Goal: Task Accomplishment & Management: Manage account settings

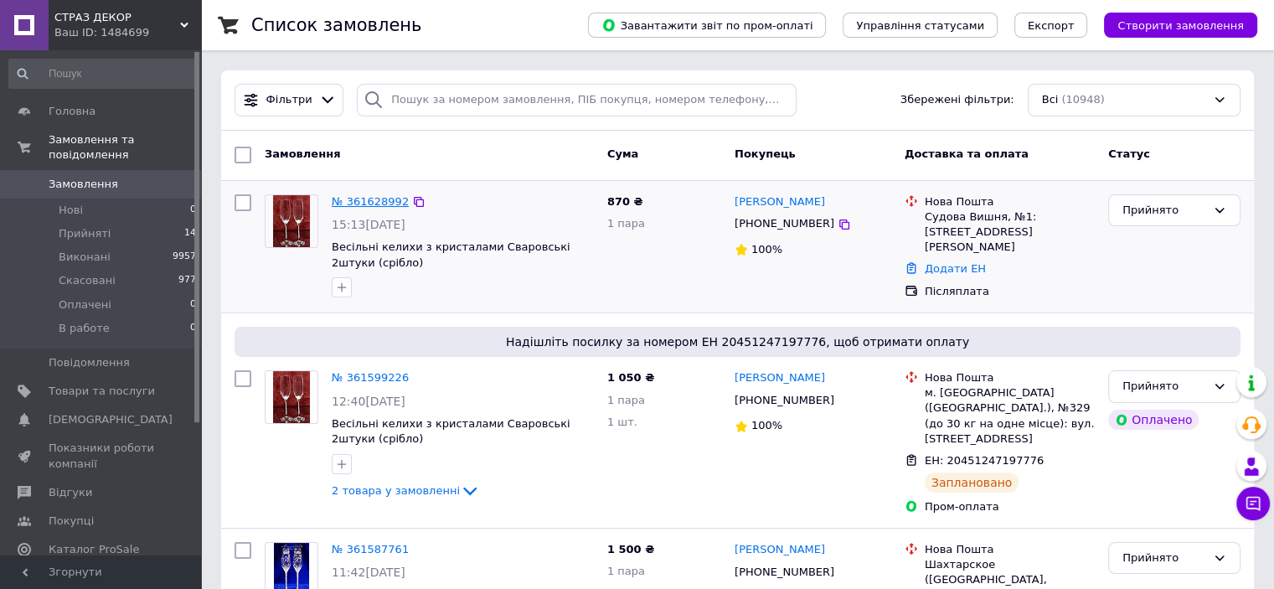
click at [373, 203] on link "№ 361628992" at bounding box center [370, 201] width 77 height 13
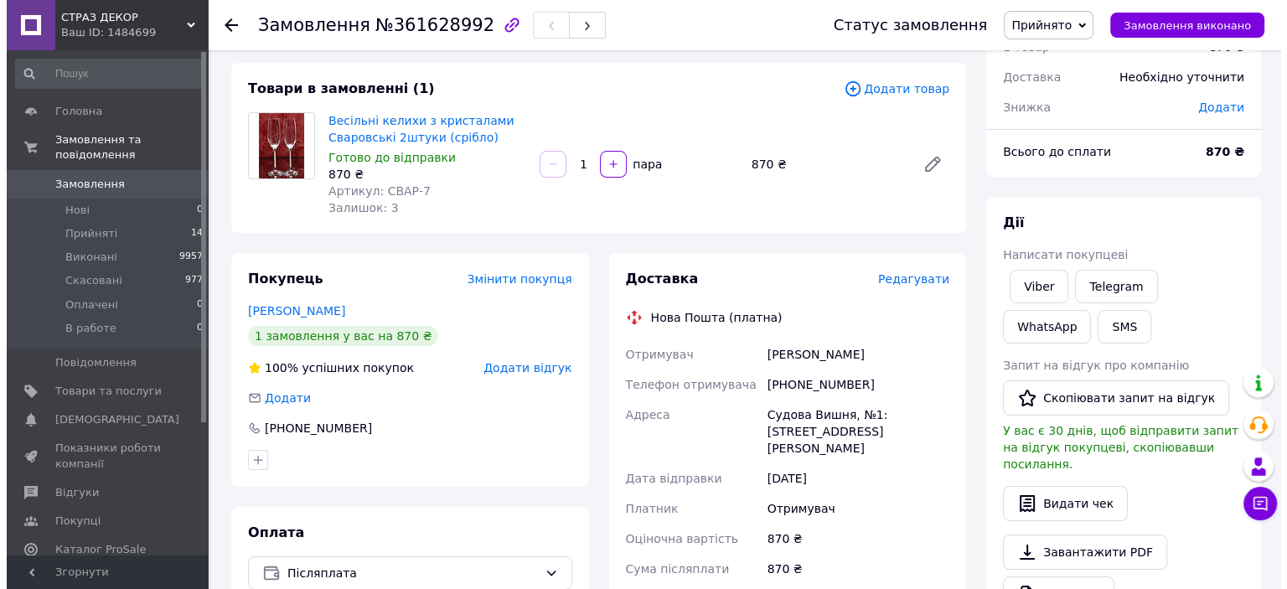
scroll to position [168, 0]
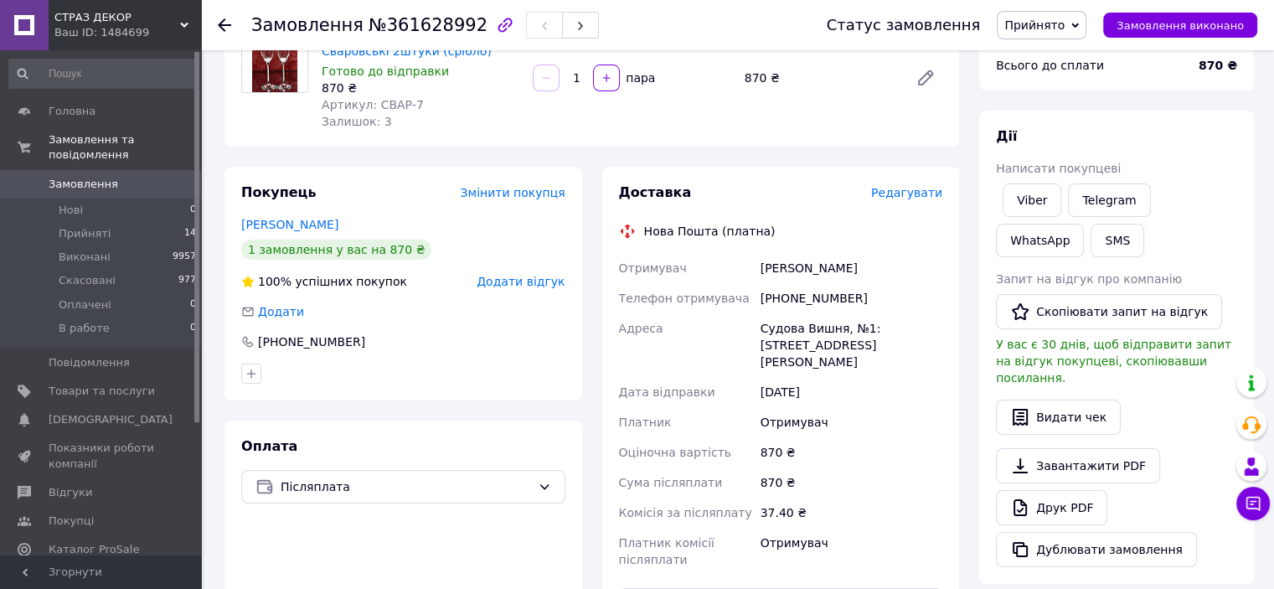
click at [907, 194] on span "Редагувати" at bounding box center [906, 192] width 71 height 13
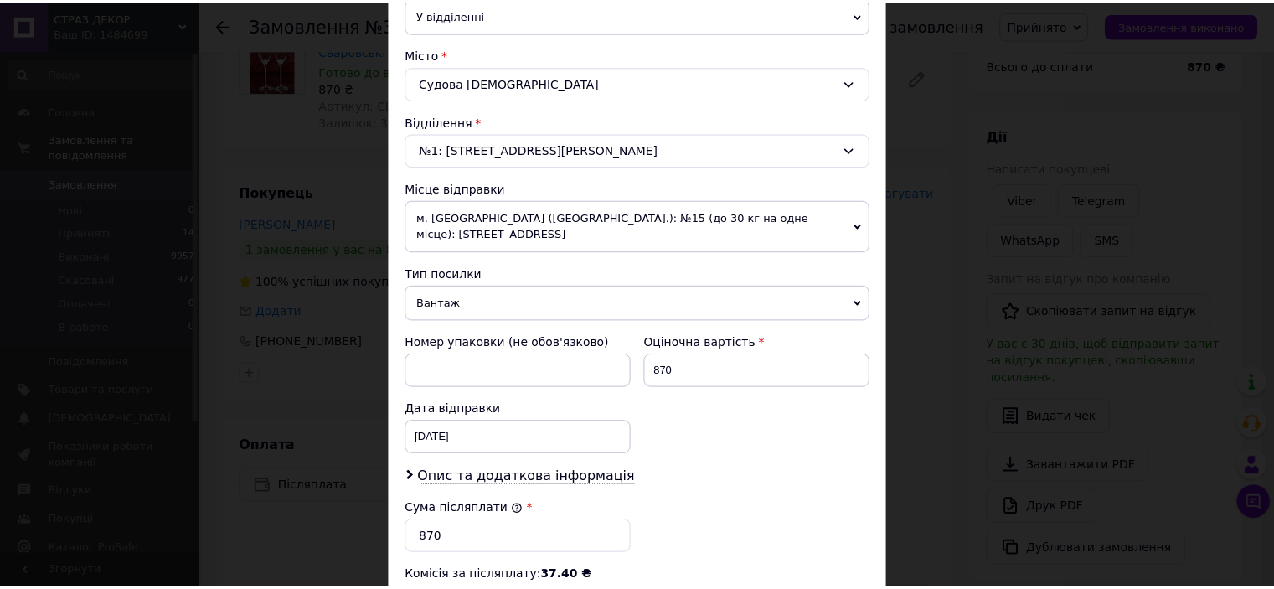
scroll to position [700, 0]
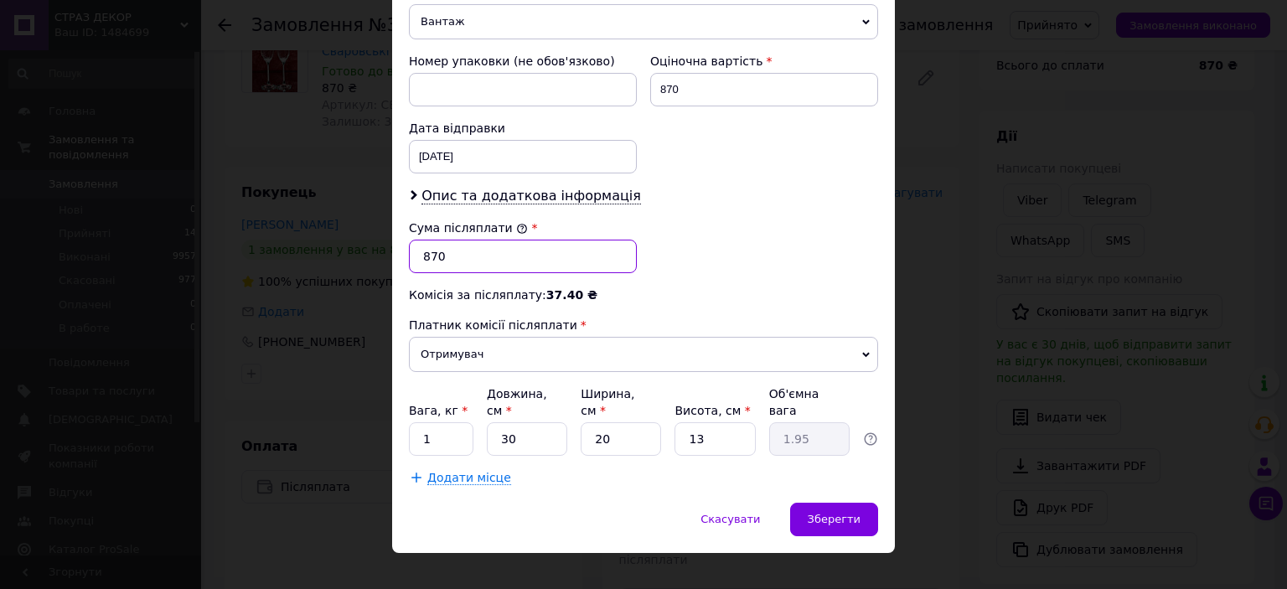
click at [433, 251] on input "870" at bounding box center [523, 257] width 228 height 34
type input "750"
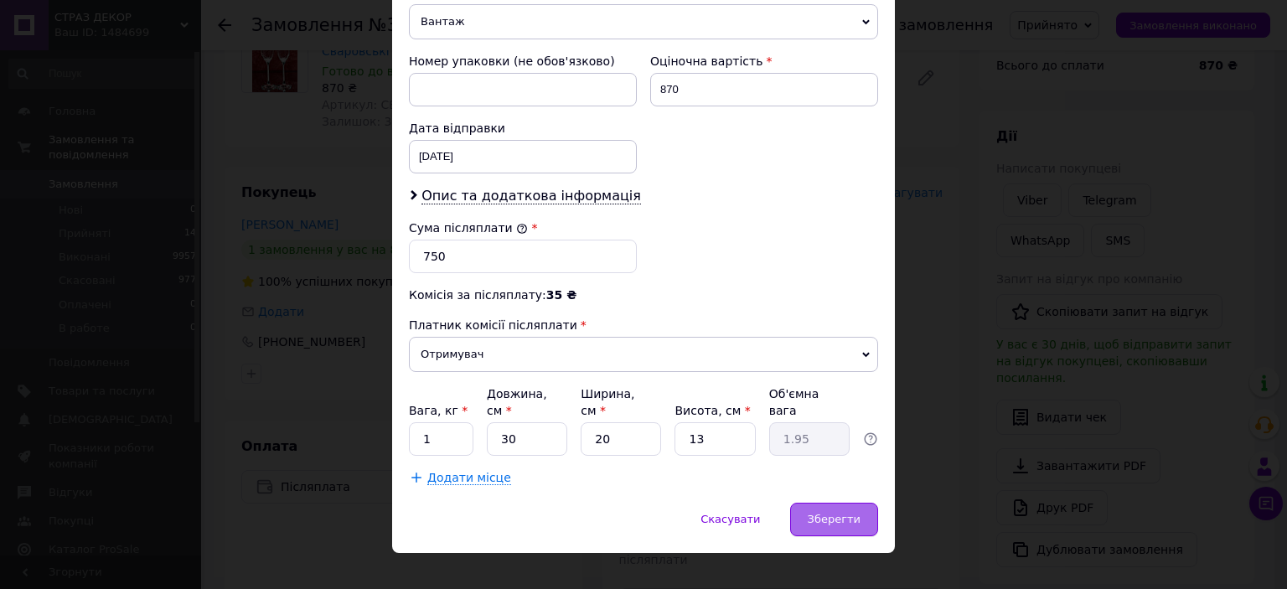
click at [831, 513] on span "Зберегти" at bounding box center [834, 519] width 53 height 13
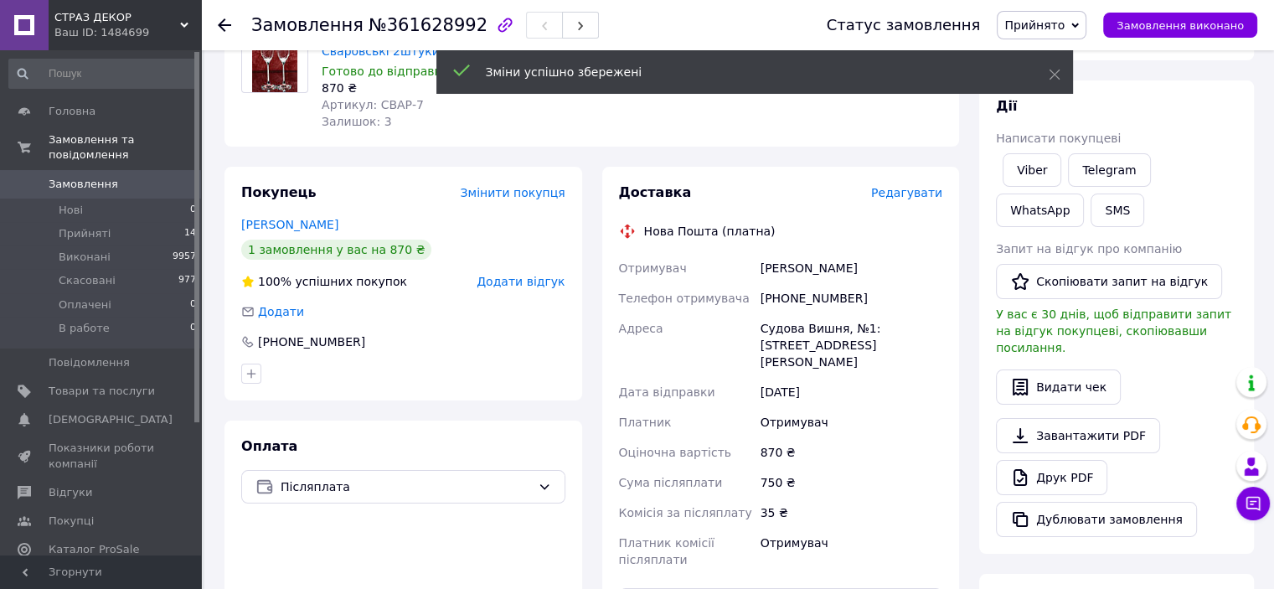
scroll to position [419, 0]
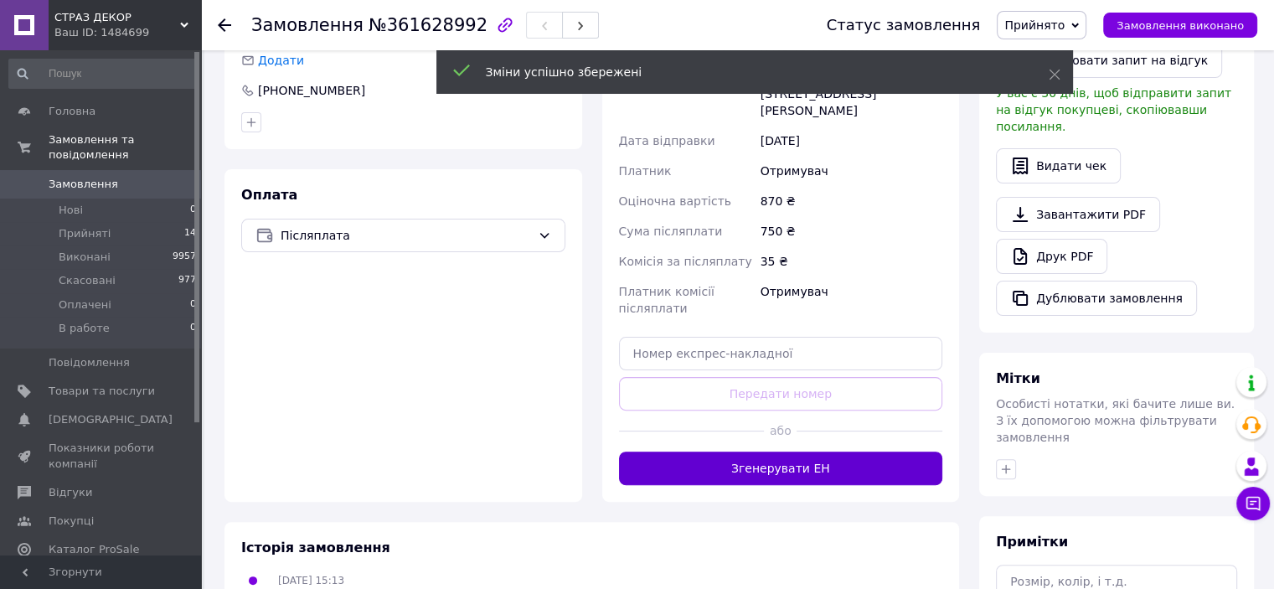
click at [844, 465] on button "Згенерувати ЕН" at bounding box center [781, 469] width 324 height 34
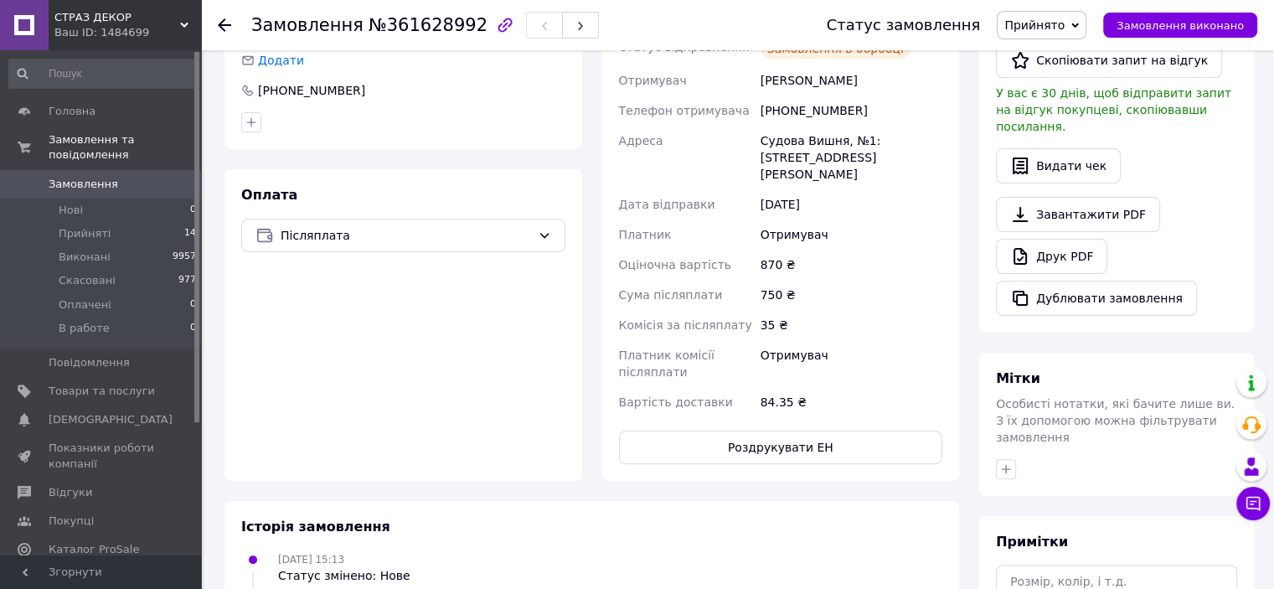
scroll to position [84, 0]
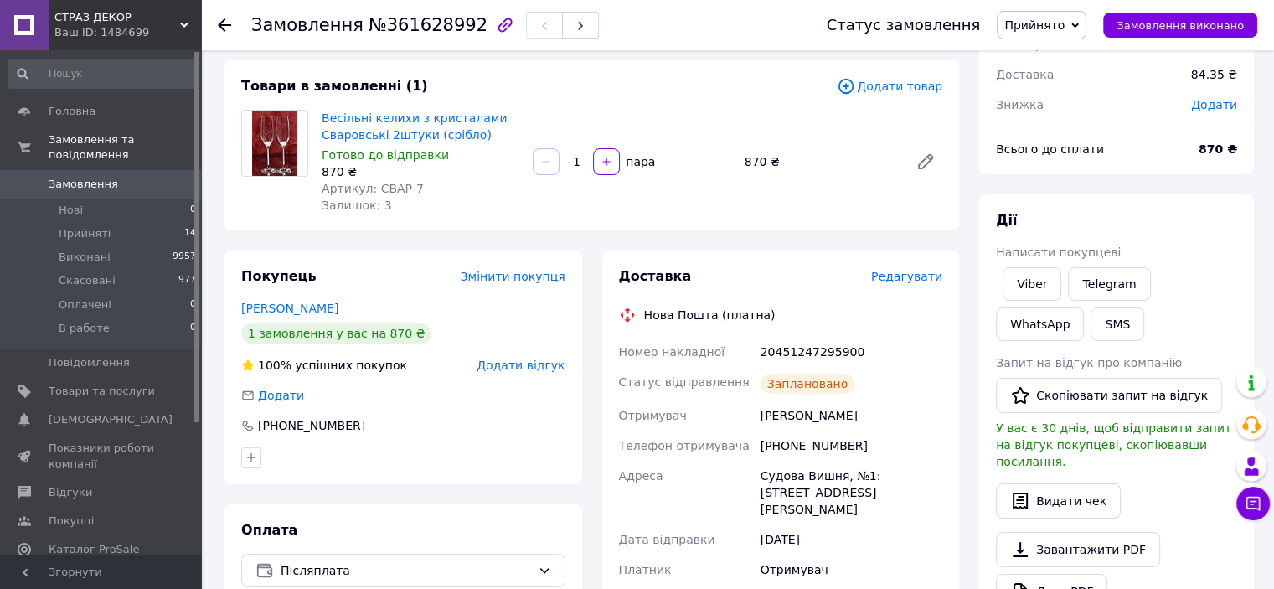
click at [220, 28] on icon at bounding box center [224, 24] width 13 height 13
